Goal: Task Accomplishment & Management: Use online tool/utility

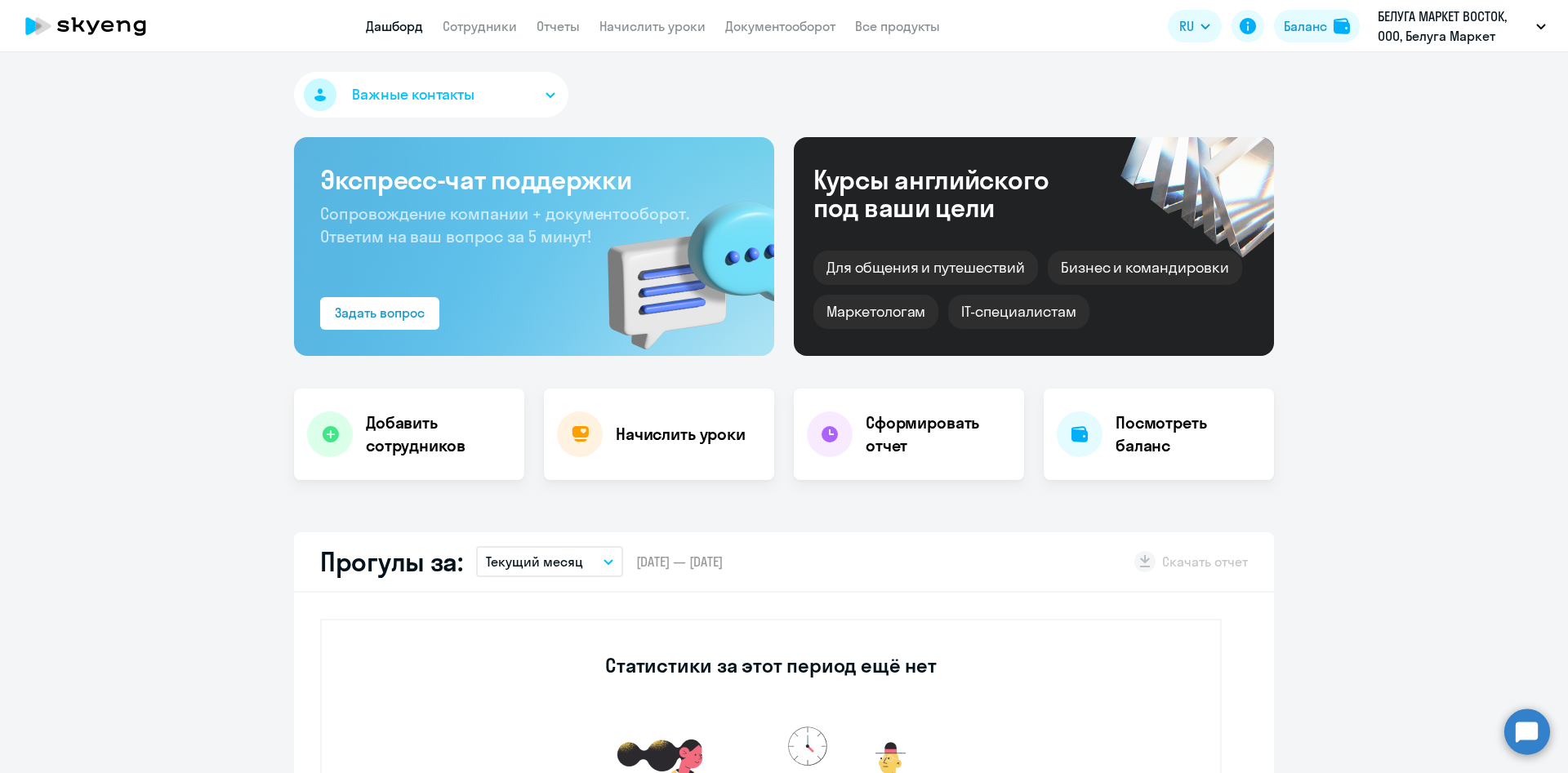
click at [487, 34] on app-menu-item-link "Сотрудники" at bounding box center [480, 26] width 75 height 20
select select "30"
click at [491, 29] on link "Сотрудники" at bounding box center [480, 25] width 75 height 16
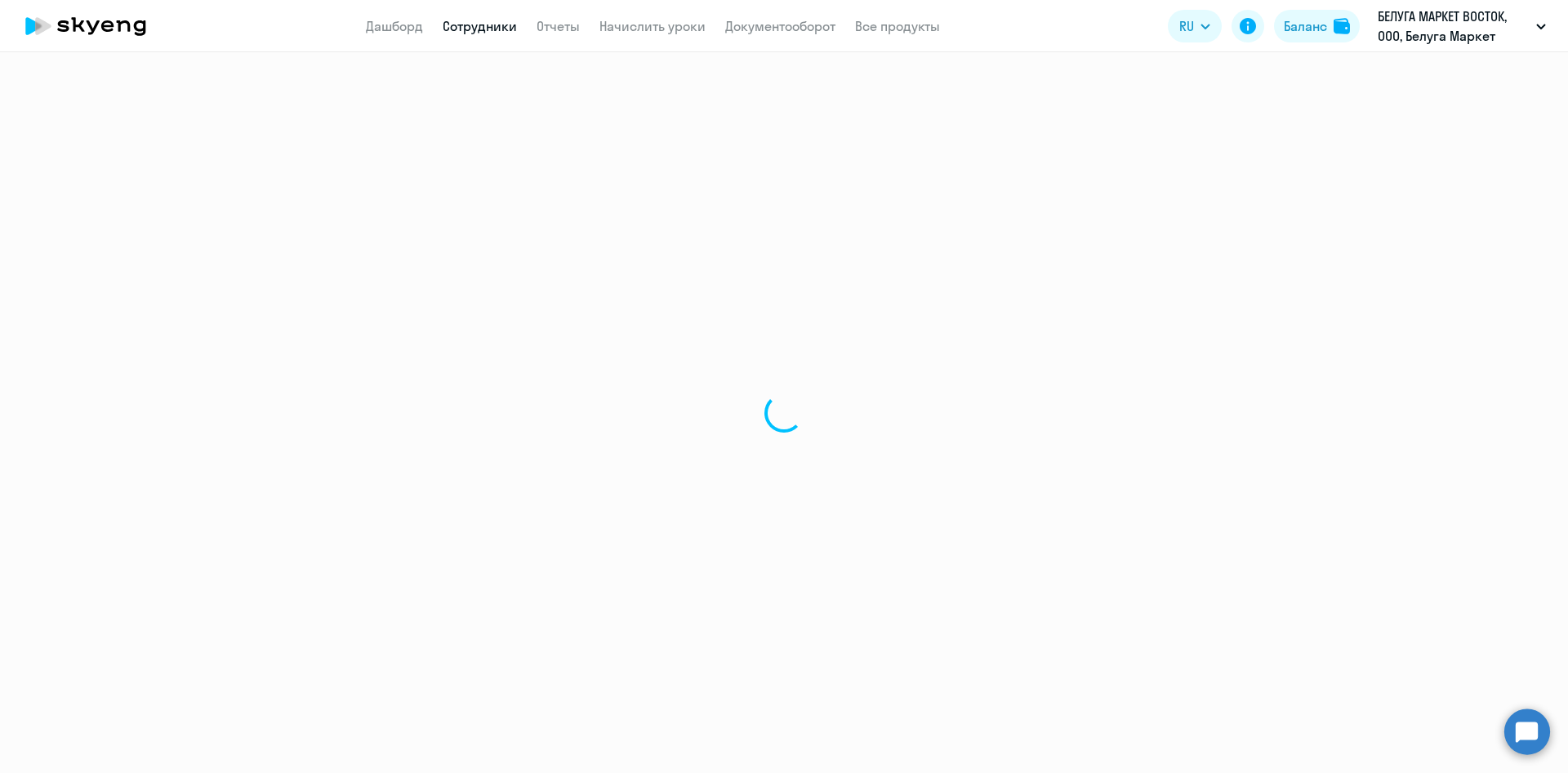
select select "30"
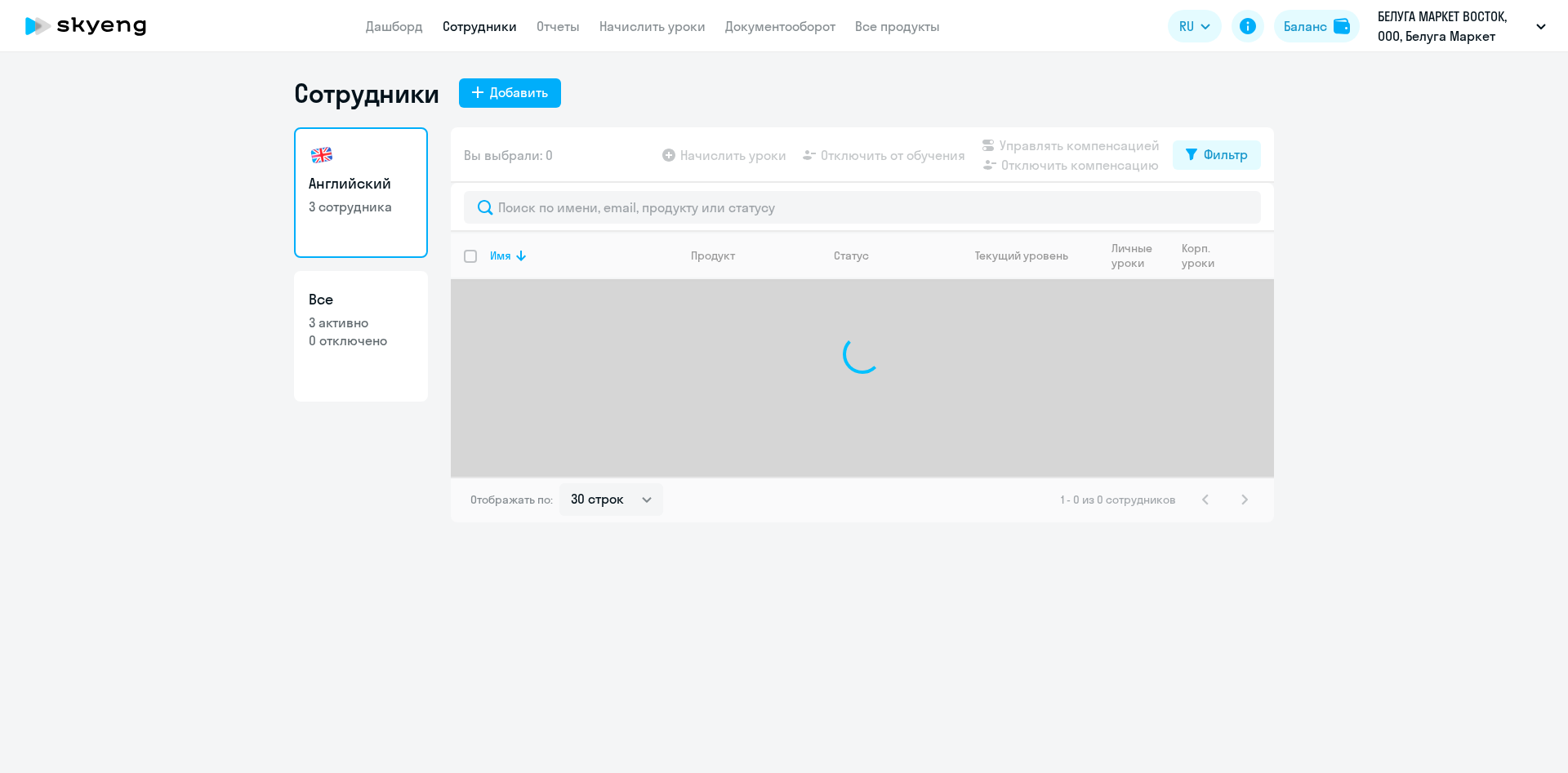
select select "30"
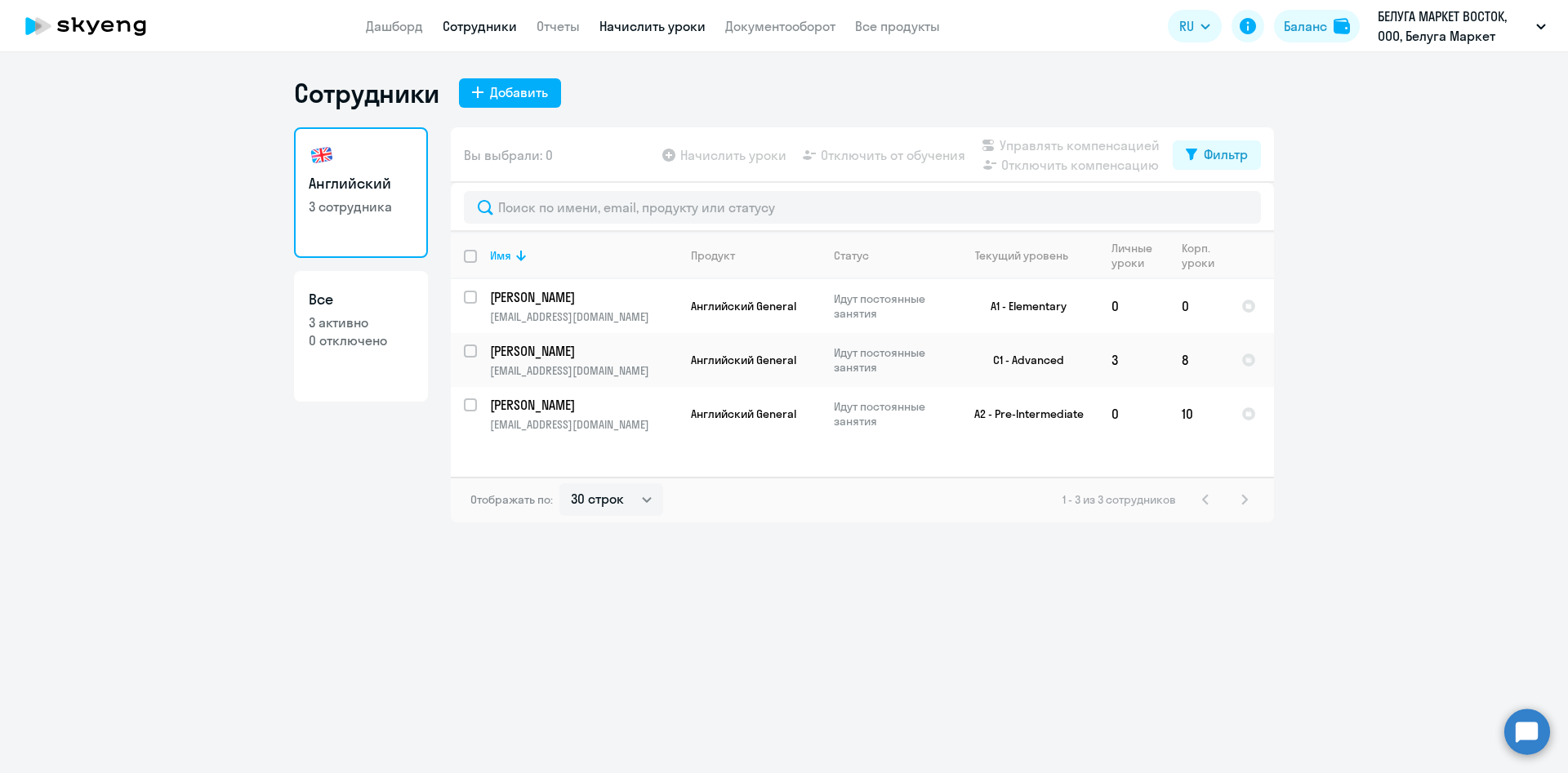
click at [645, 22] on link "Начислить уроки" at bounding box center [652, 25] width 106 height 16
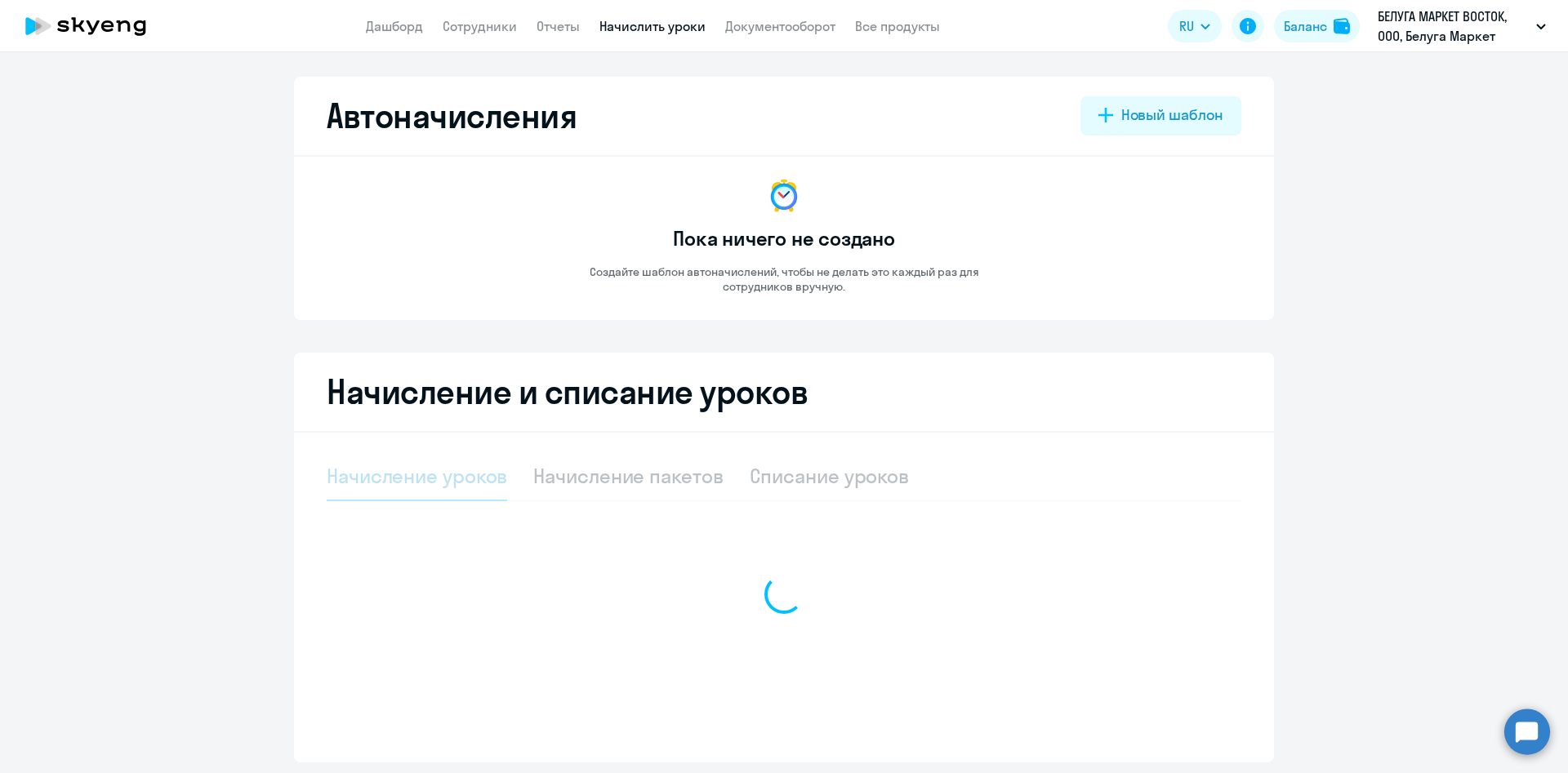
select select "10"
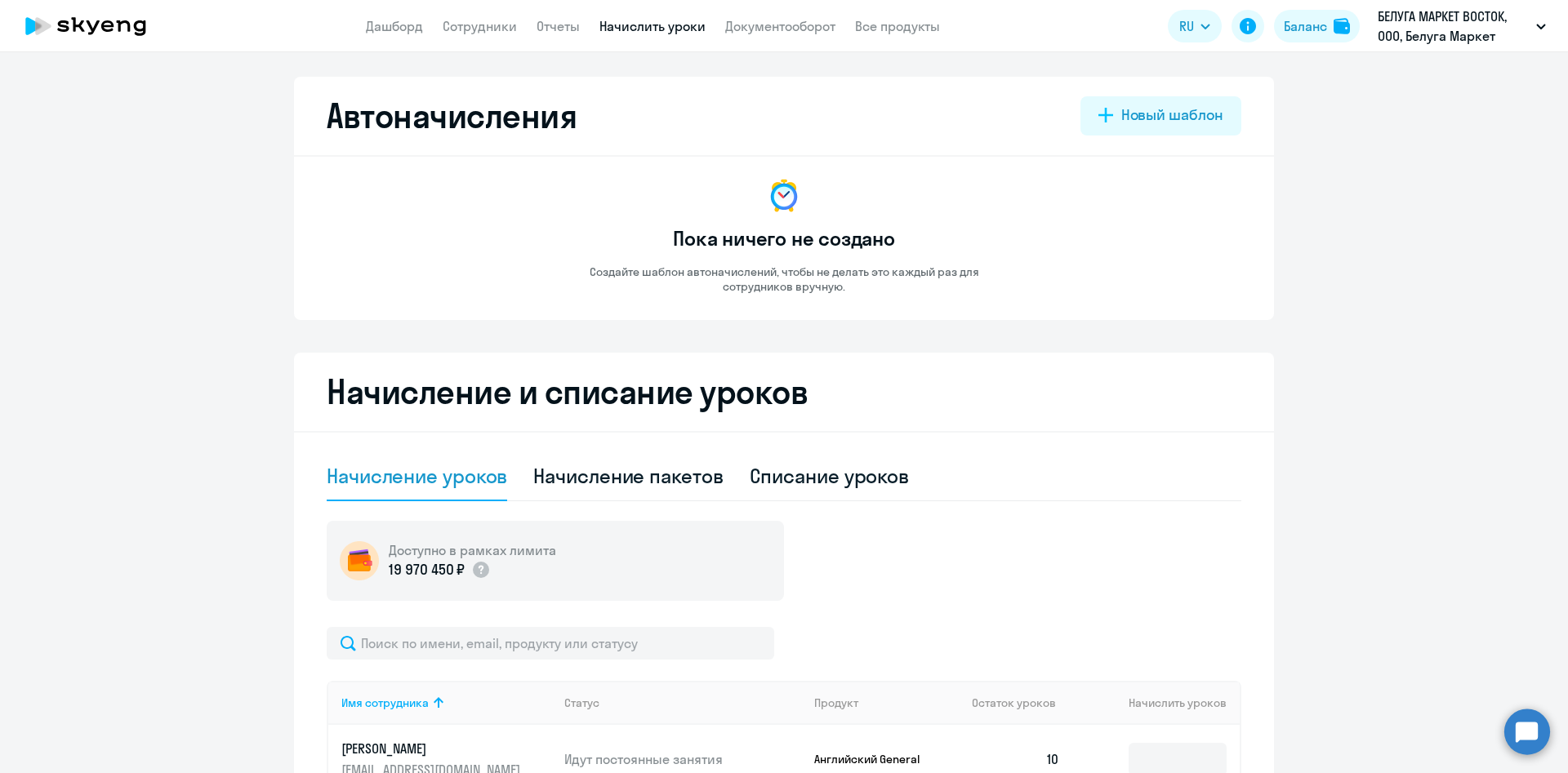
scroll to position [295, 0]
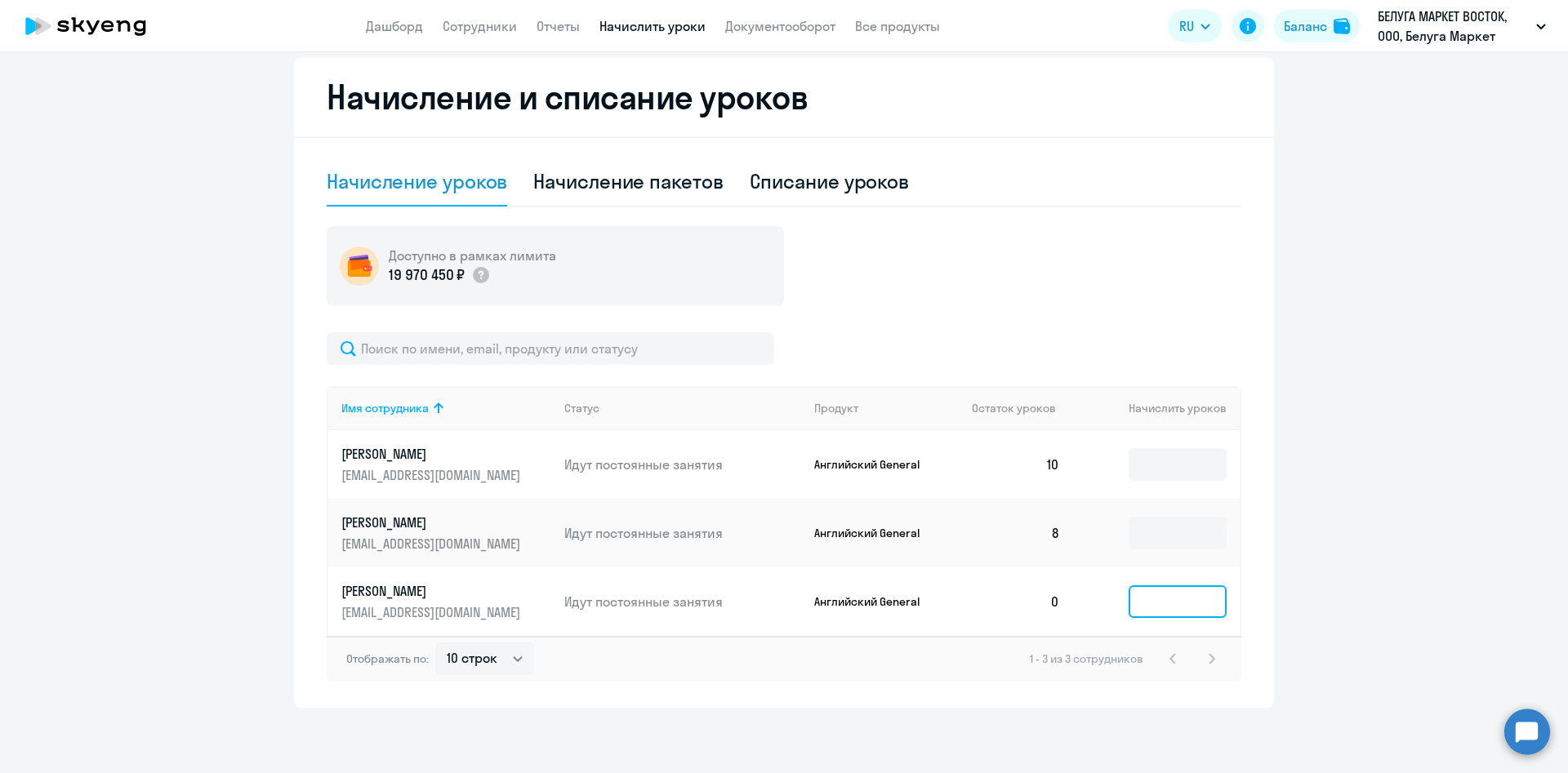
click at [1173, 603] on input at bounding box center [1177, 601] width 98 height 33
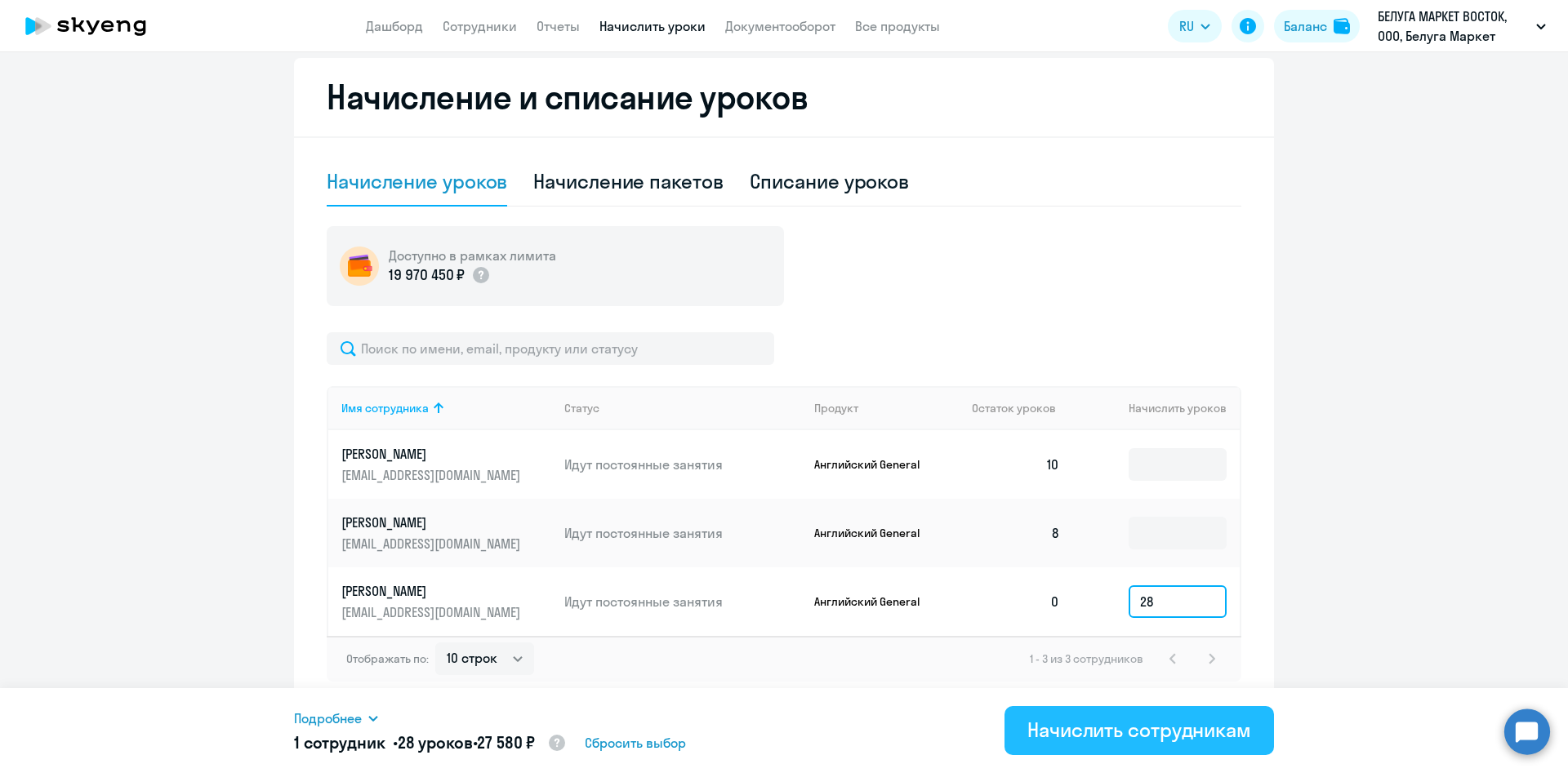
type input "28"
click at [1084, 725] on div "Начислить сотрудникам" at bounding box center [1139, 729] width 224 height 26
